Goal: Find specific page/section: Find specific page/section

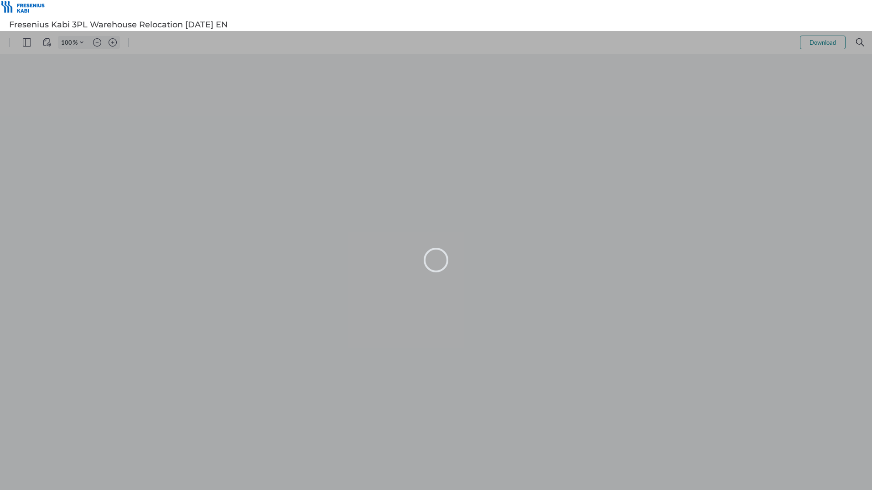
type input "120"
